Goal: Information Seeking & Learning: Learn about a topic

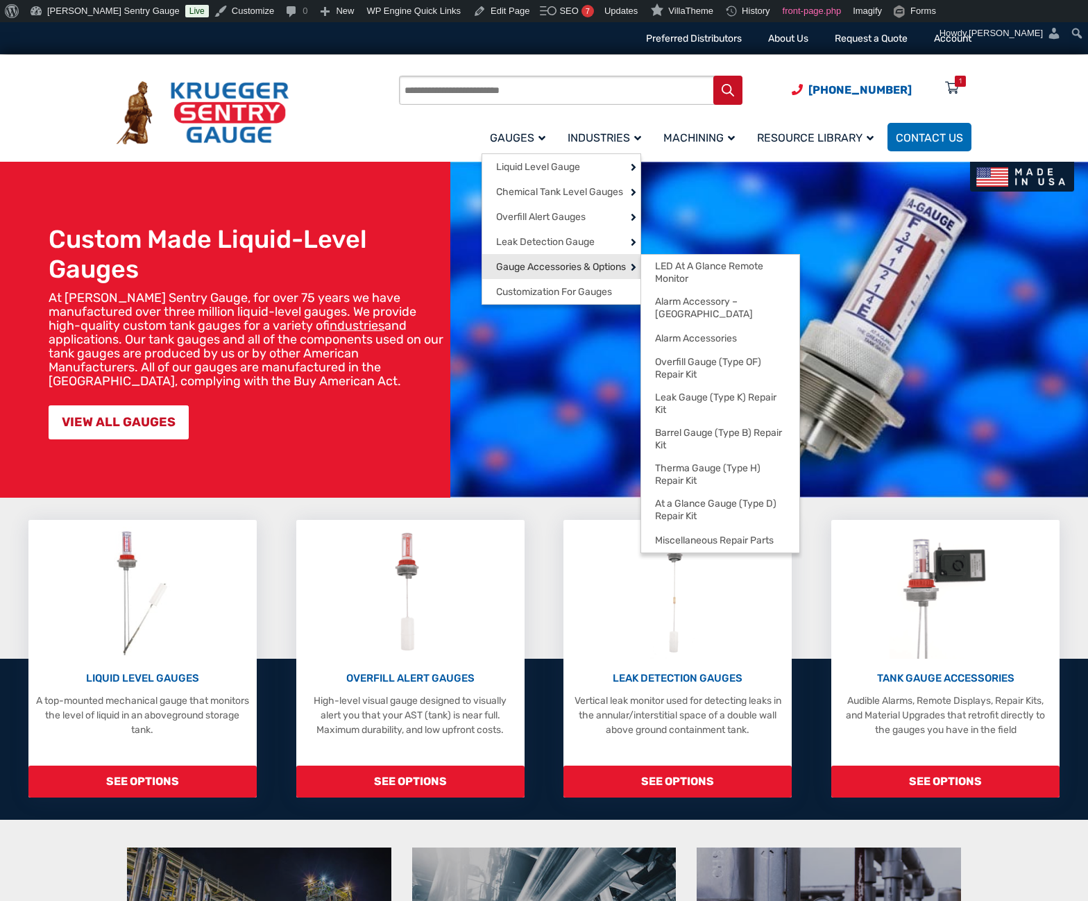
click at [537, 264] on span "Gauge Accessories & Options" at bounding box center [561, 267] width 130 height 12
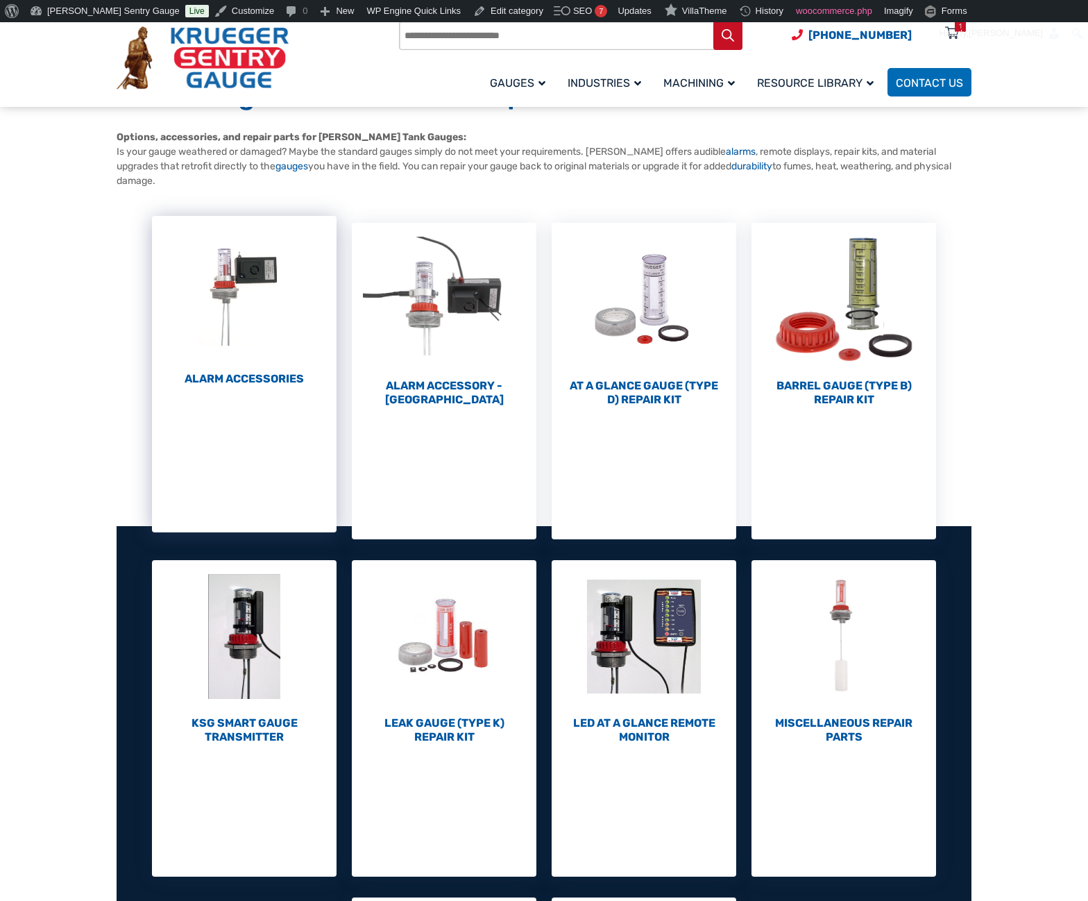
scroll to position [139, 0]
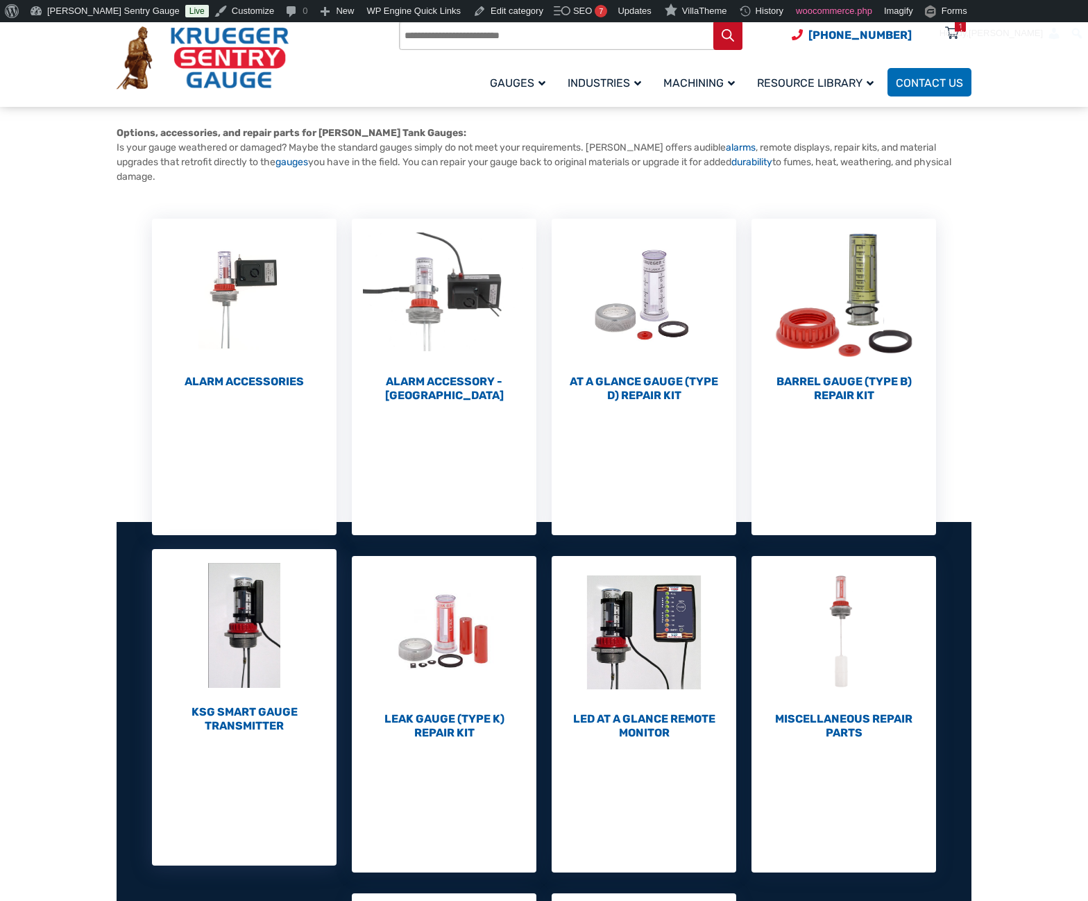
click at [254, 722] on h2 "KSG Smart Gauge Transmitter (1)" at bounding box center [244, 719] width 185 height 28
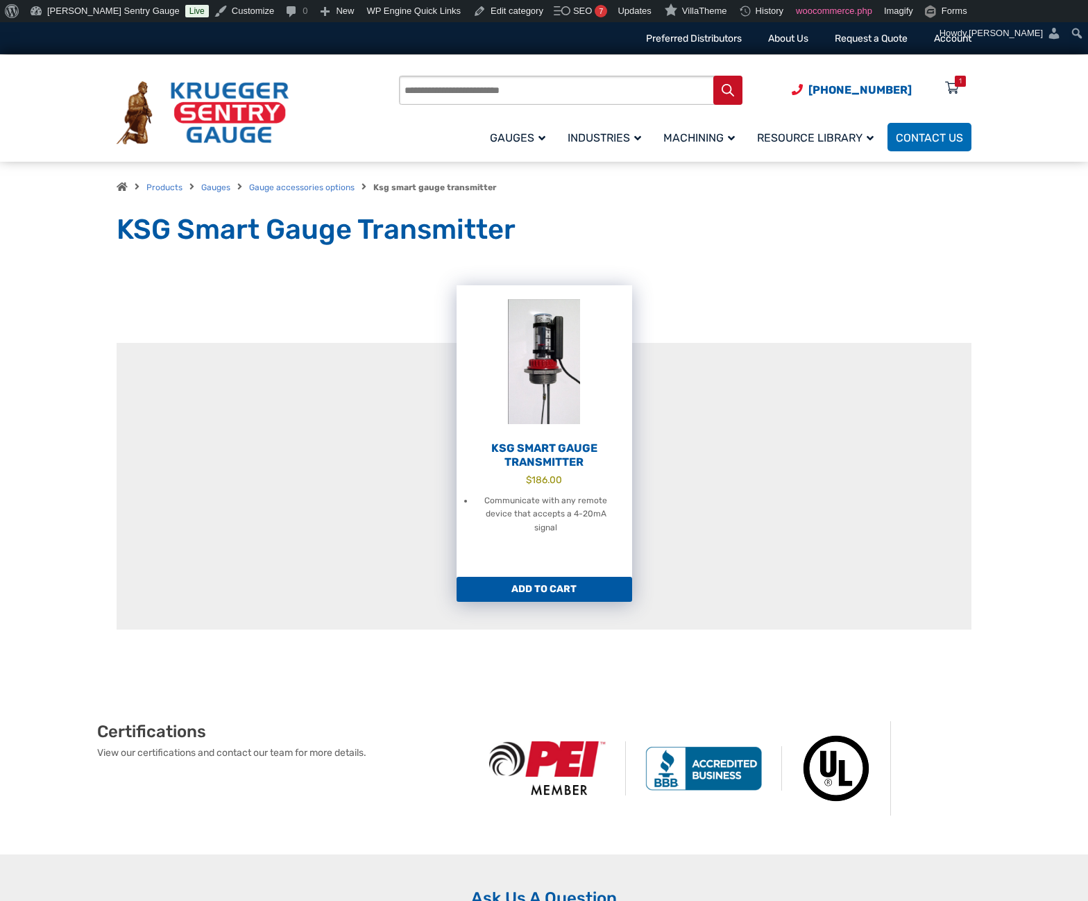
click at [532, 466] on h2 "KSG Smart Gauge Transmitter" at bounding box center [545, 455] width 176 height 28
